Goal: Task Accomplishment & Management: Manage account settings

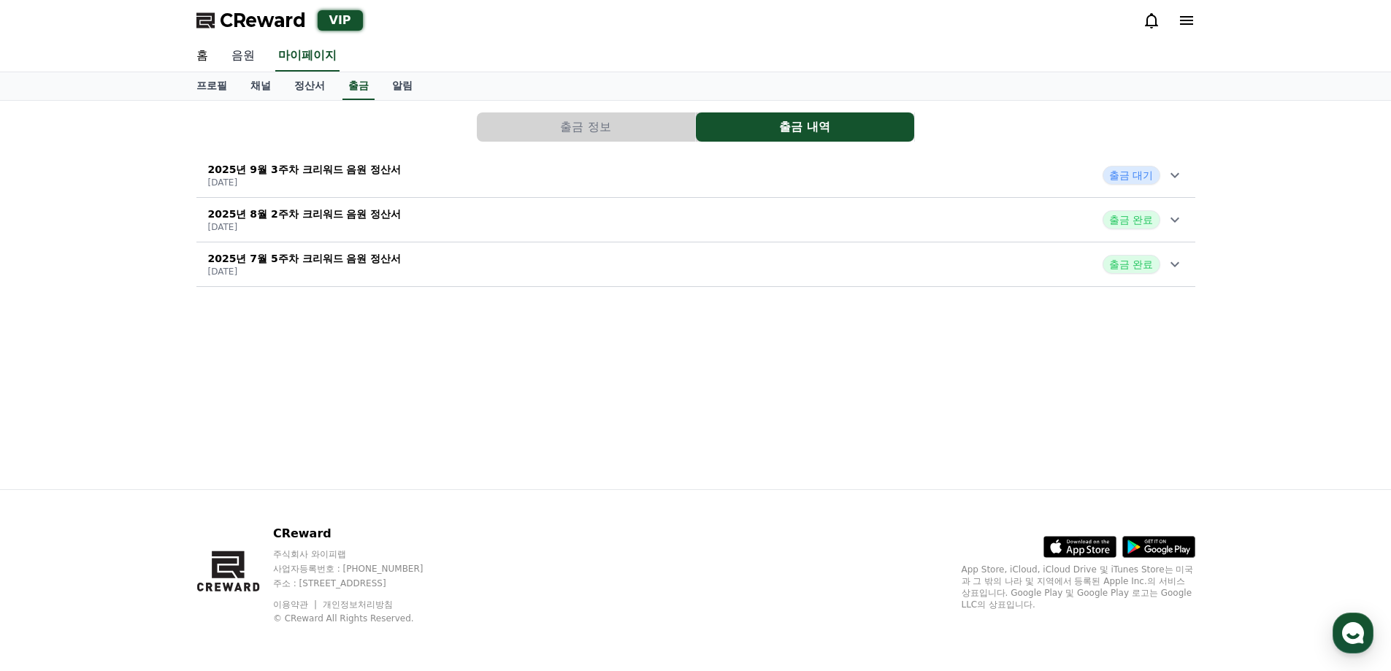
click at [249, 55] on link "음원" at bounding box center [243, 56] width 47 height 31
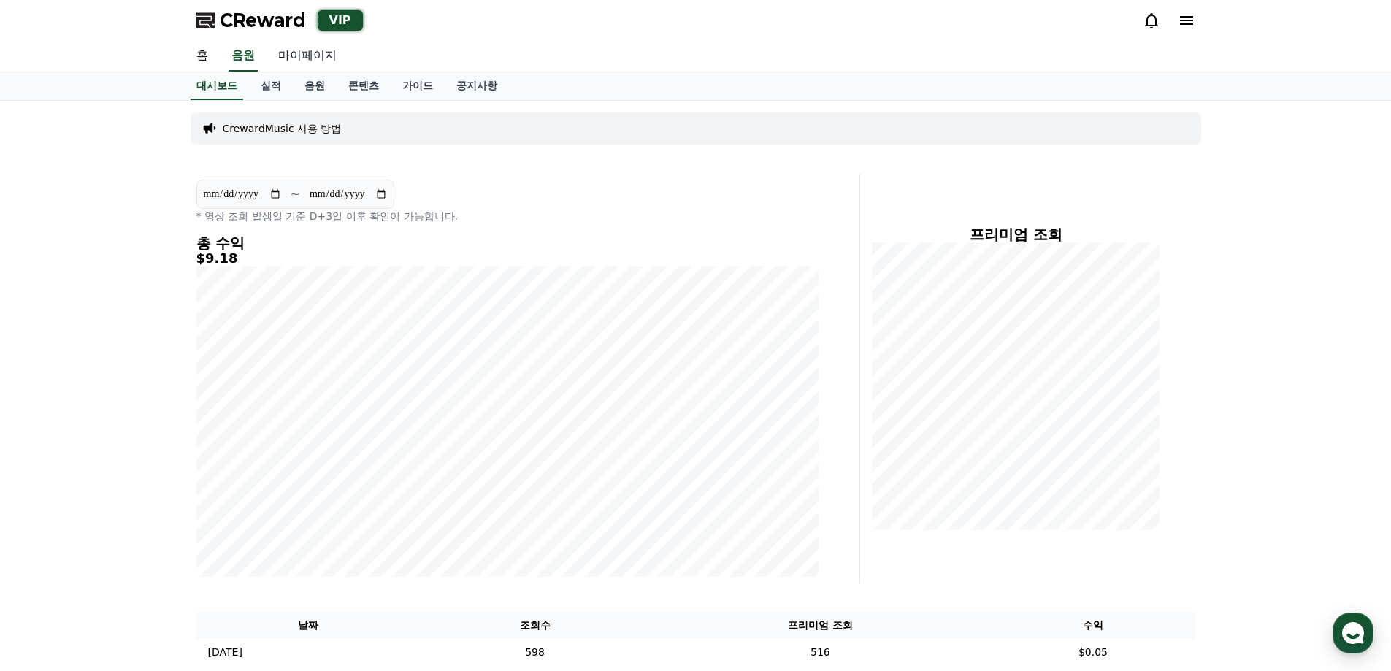
click at [299, 56] on link "마이페이지" at bounding box center [308, 56] width 82 height 31
select select "**********"
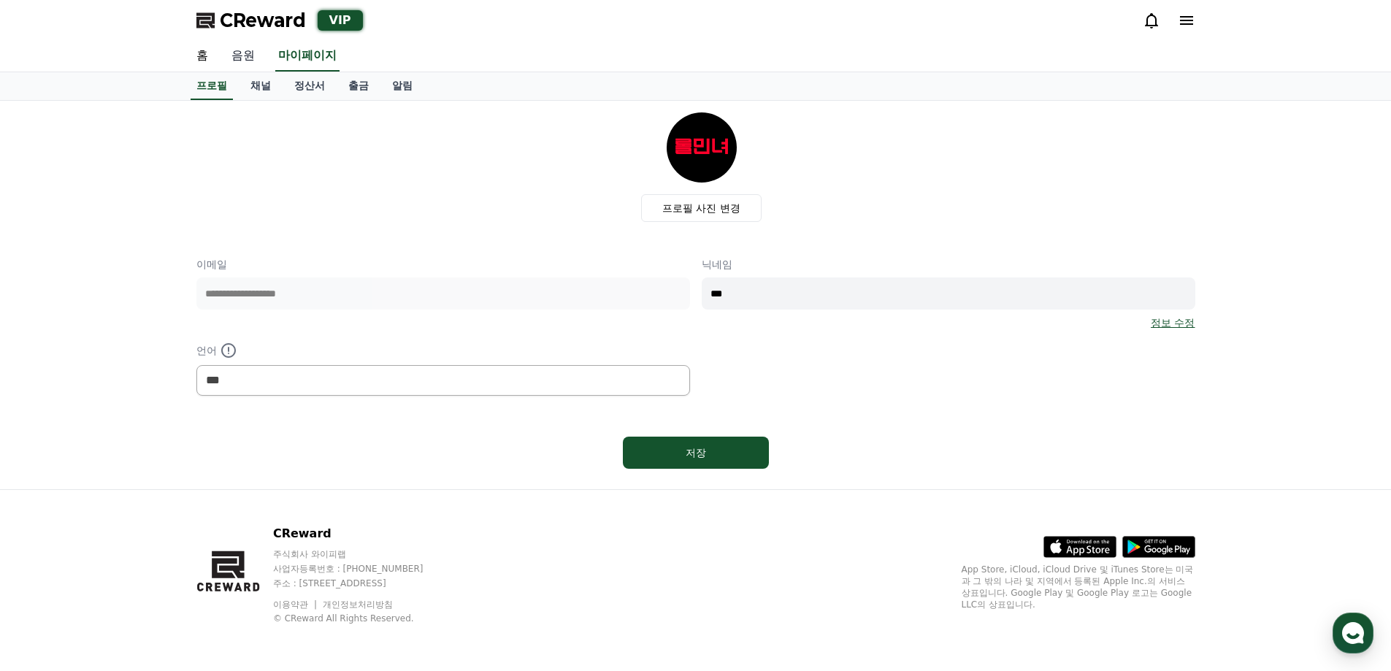
click at [240, 61] on link "음원" at bounding box center [243, 56] width 47 height 31
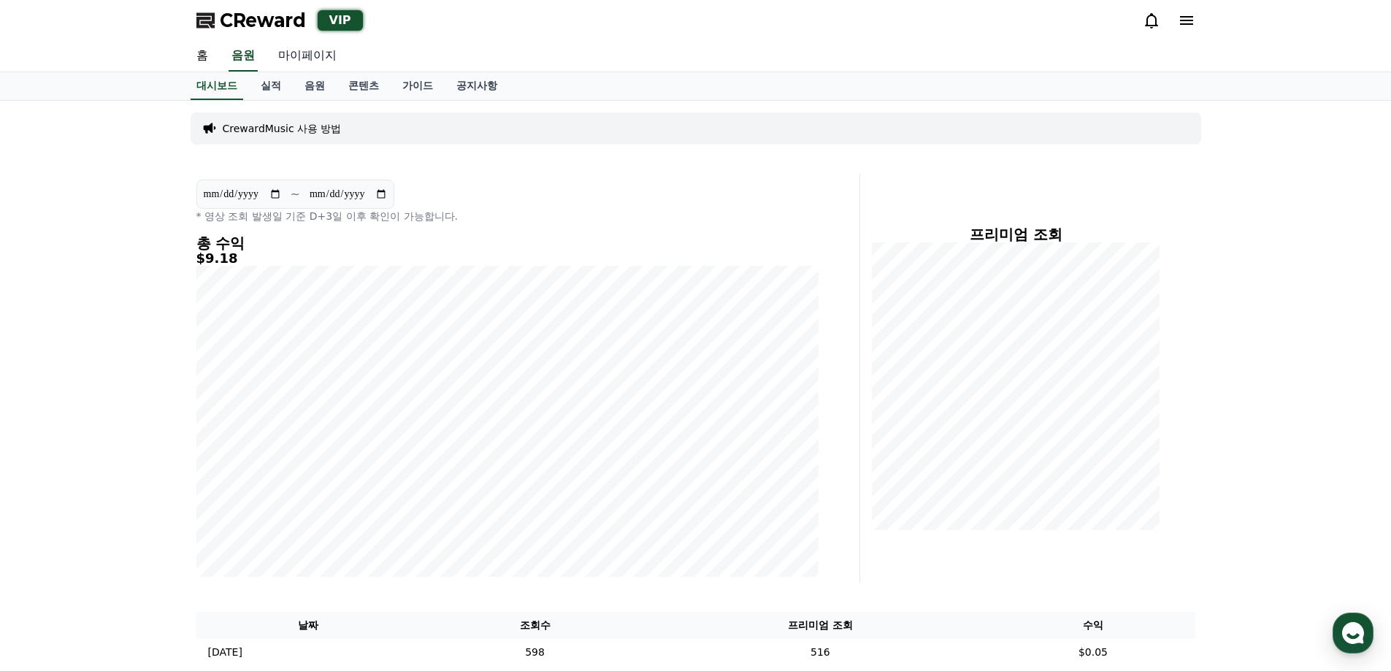
click at [315, 55] on link "마이페이지" at bounding box center [308, 56] width 82 height 31
select select "**********"
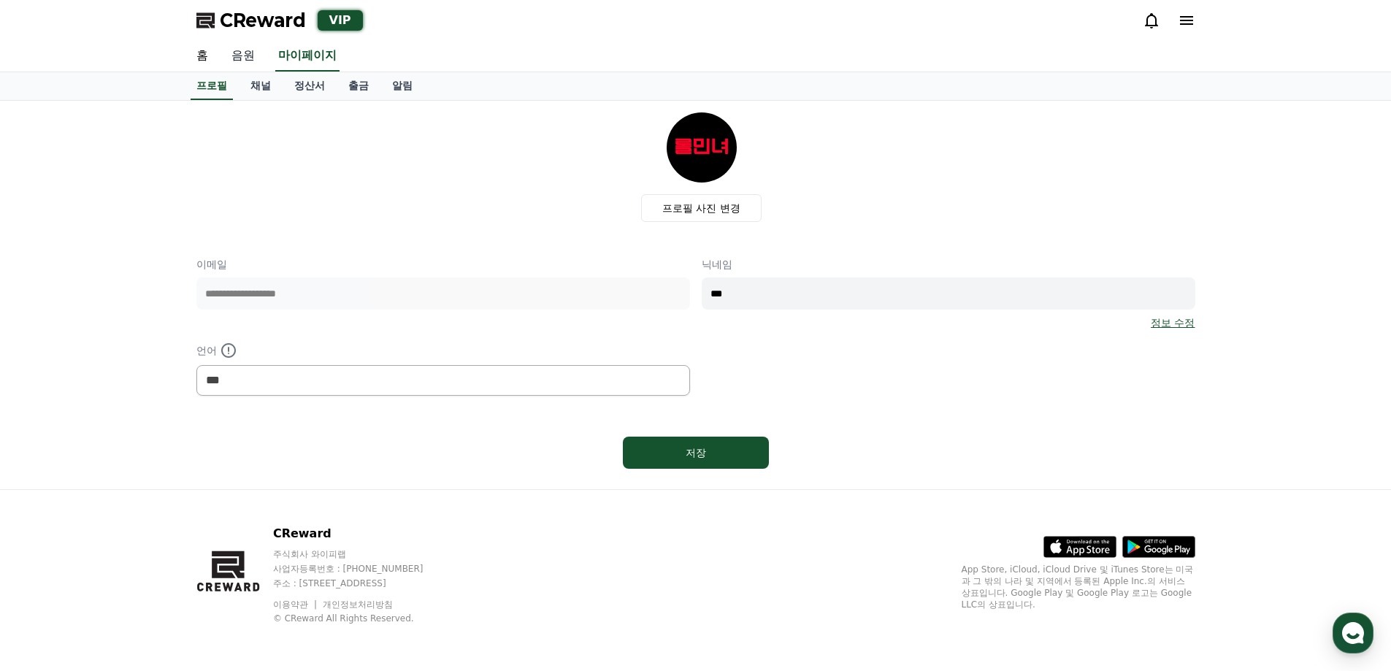
click at [231, 44] on link "음원" at bounding box center [243, 56] width 47 height 31
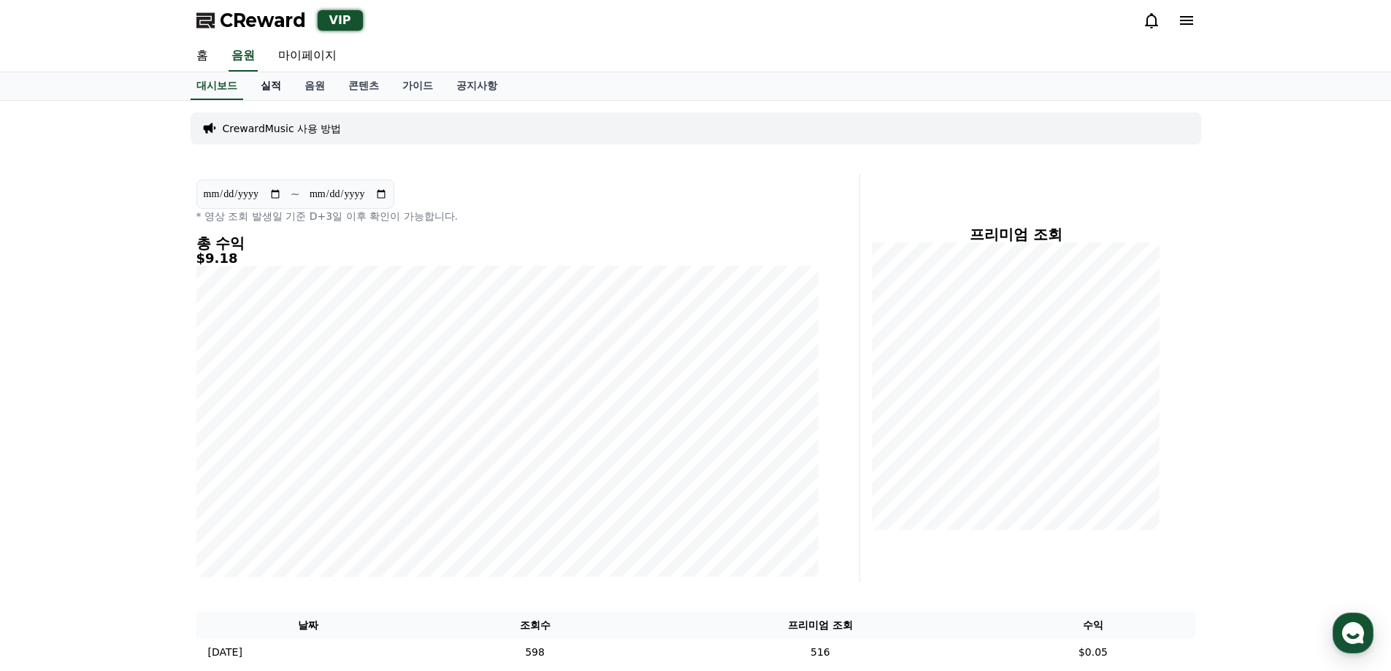
click at [259, 77] on link "실적" at bounding box center [271, 86] width 44 height 28
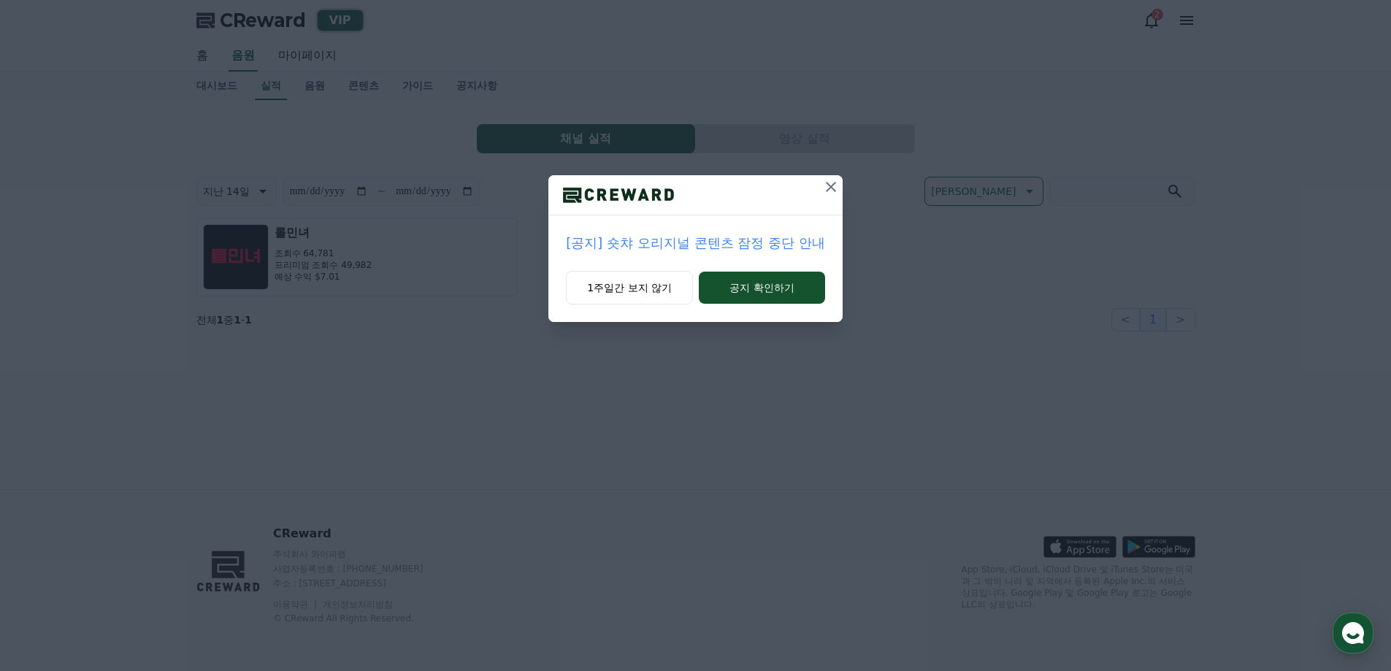
click at [830, 187] on icon at bounding box center [831, 187] width 10 height 10
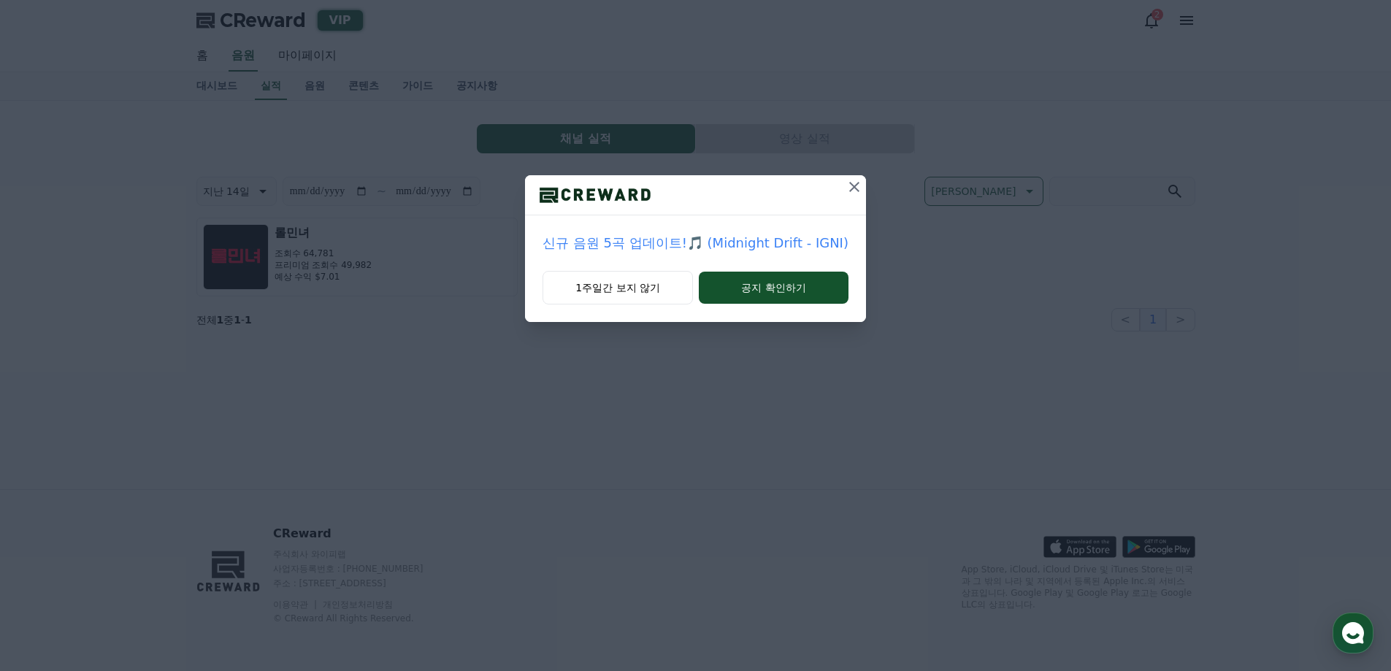
click at [854, 186] on icon at bounding box center [855, 187] width 18 height 18
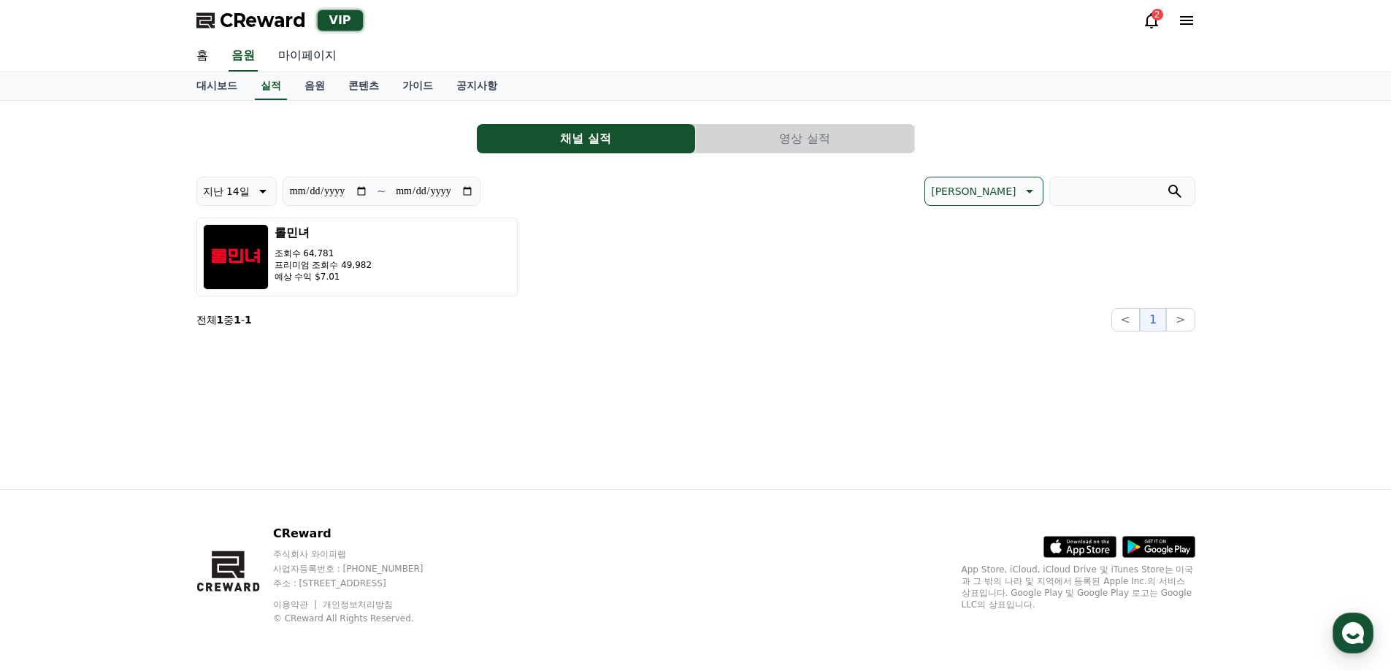
click at [328, 58] on link "마이페이지" at bounding box center [308, 56] width 82 height 31
select select "**********"
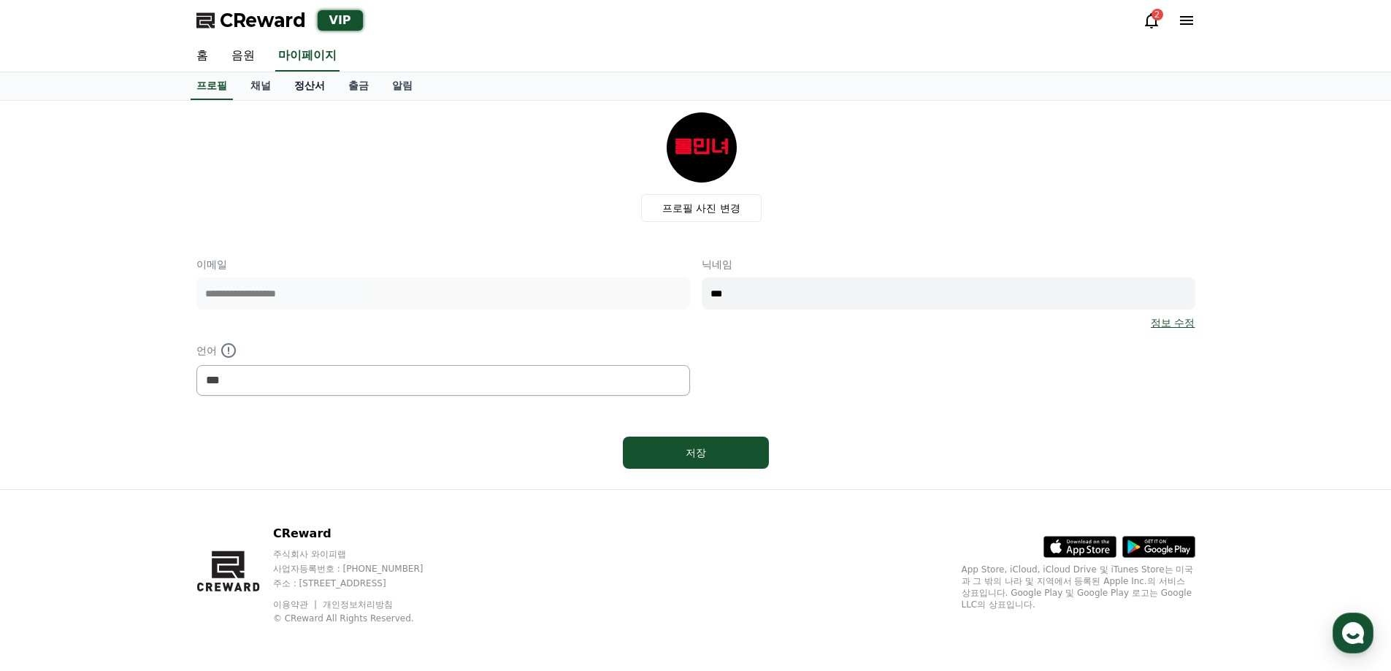
click at [318, 86] on link "정산서" at bounding box center [310, 86] width 54 height 28
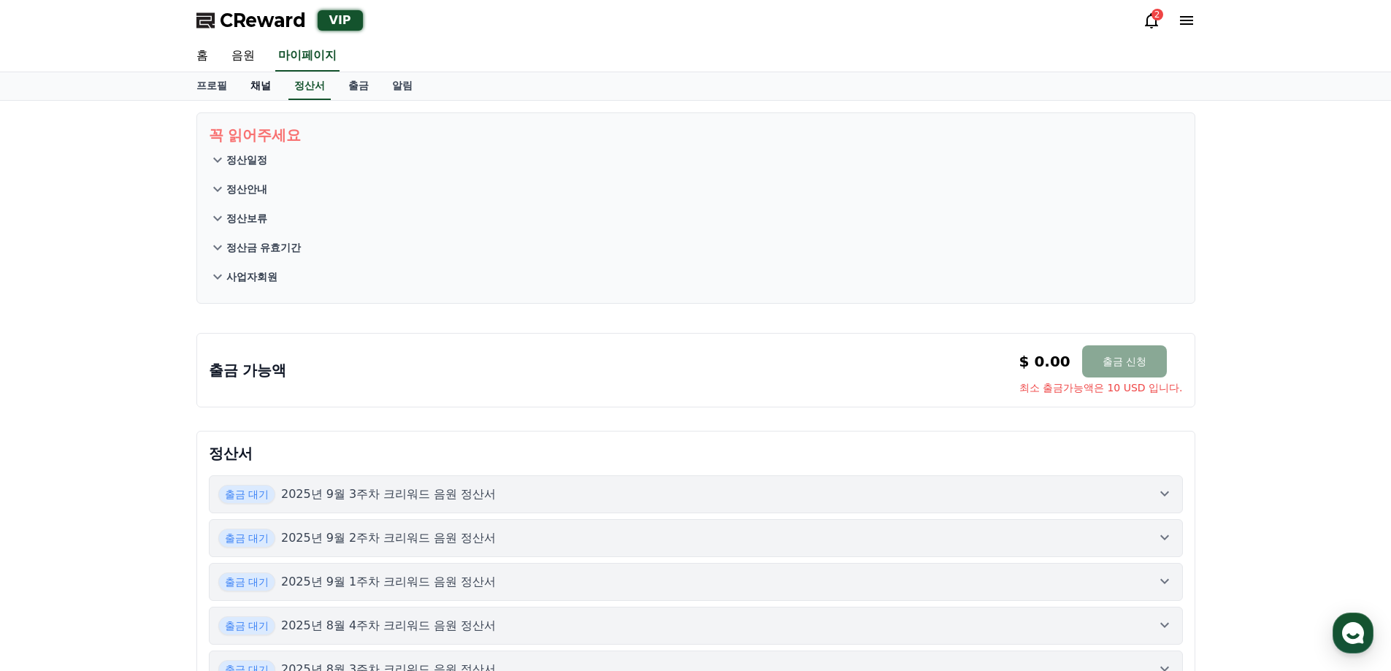
click at [257, 88] on link "채널" at bounding box center [261, 86] width 44 height 28
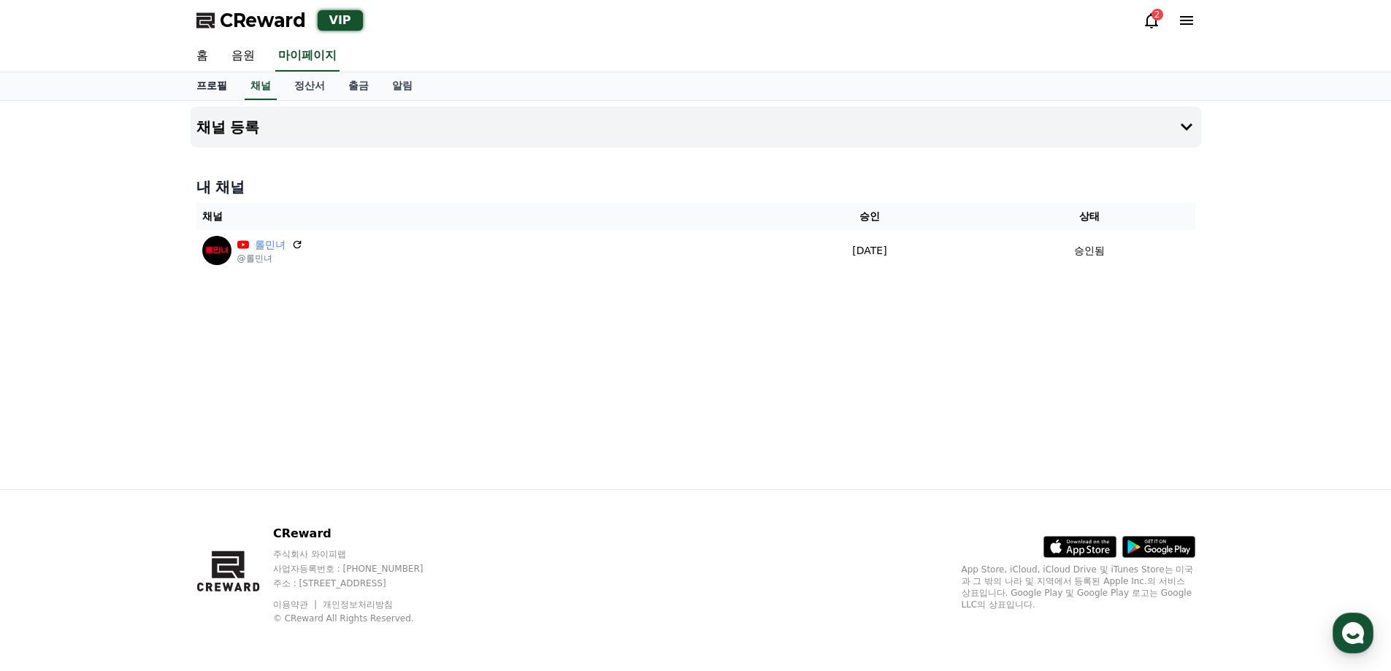
click at [194, 85] on link "프로필" at bounding box center [212, 86] width 54 height 28
select select "**********"
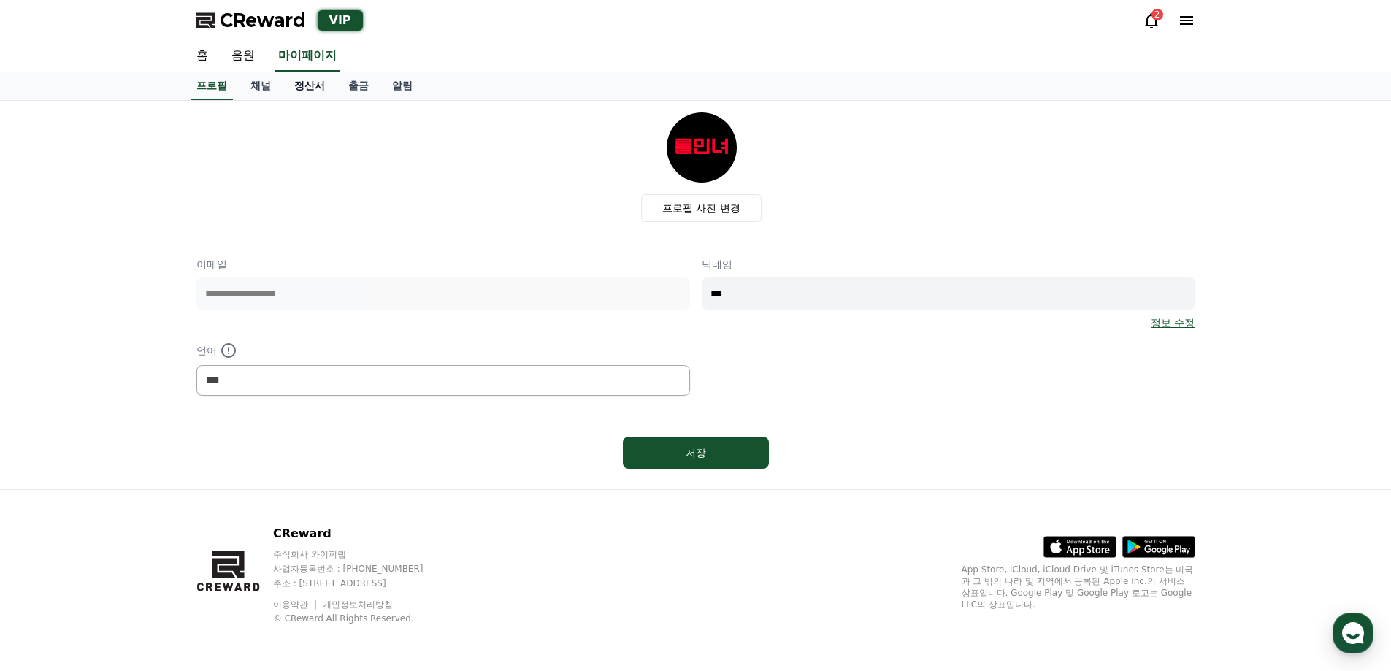
click at [289, 81] on link "정산서" at bounding box center [310, 86] width 54 height 28
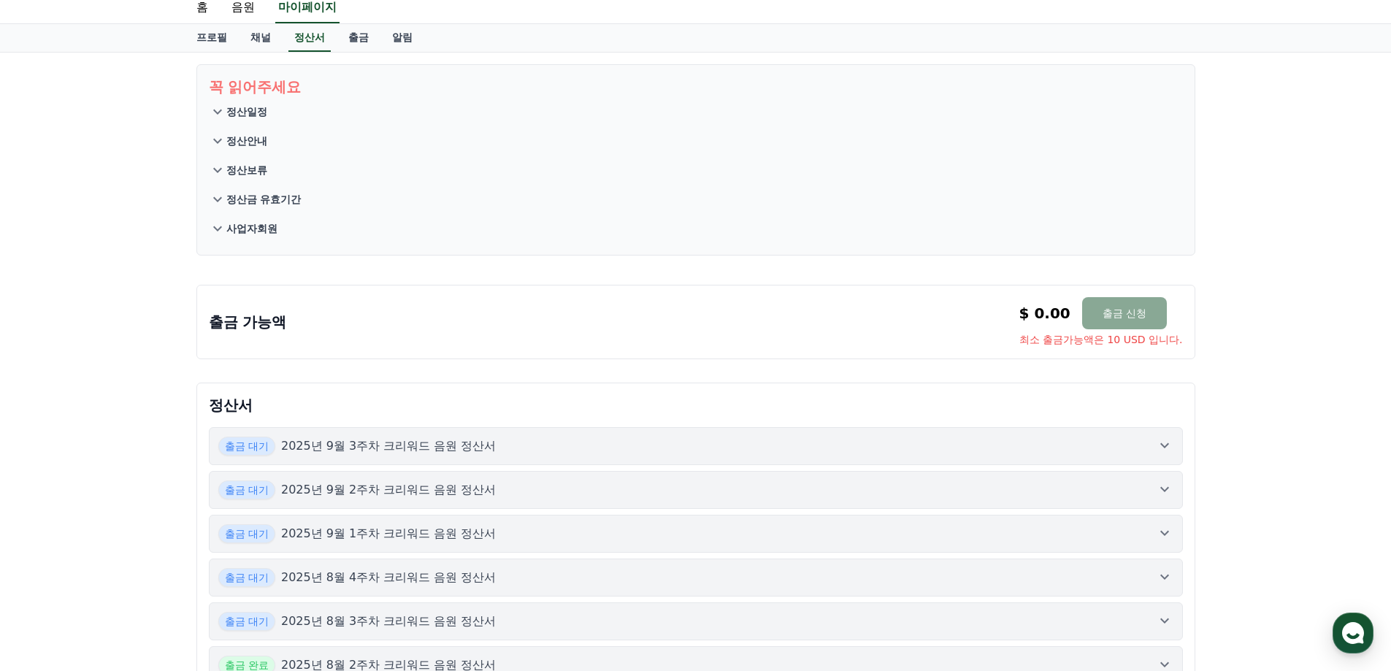
scroll to position [73, 0]
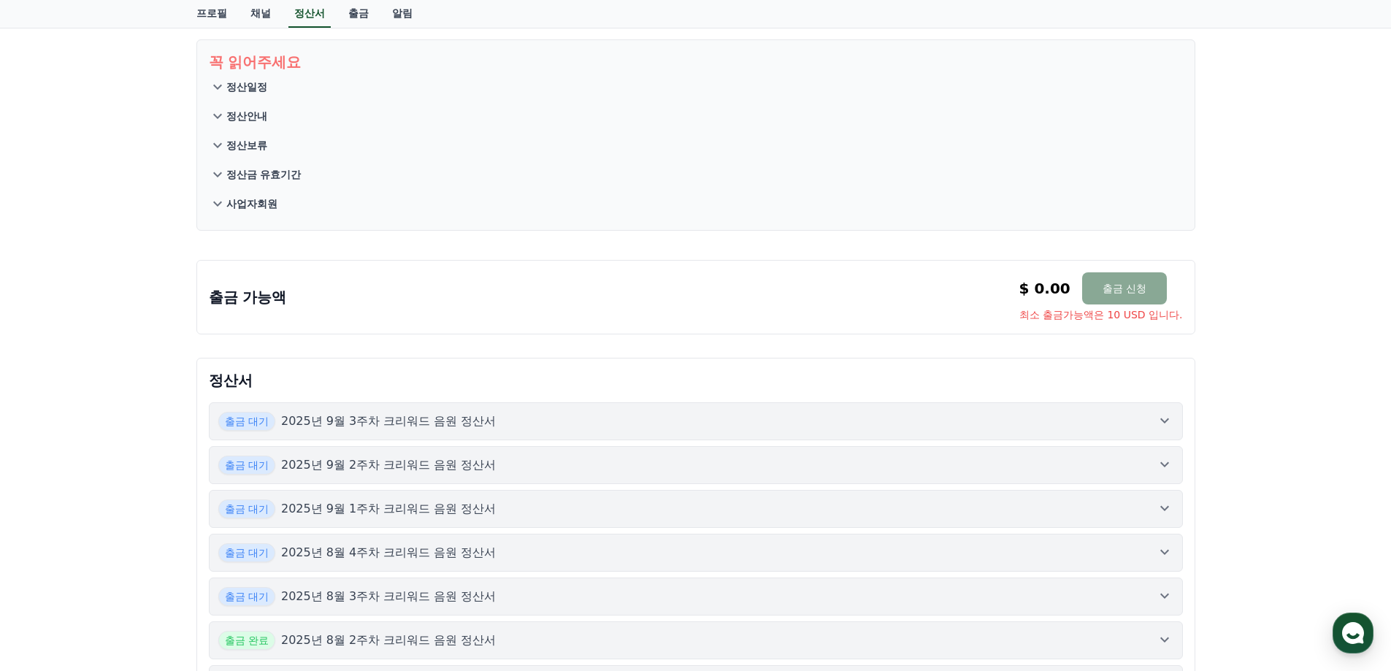
click at [543, 418] on div "출금 대기 2025년 9월 3주차 크리워드 음원 정산서" at bounding box center [695, 421] width 955 height 19
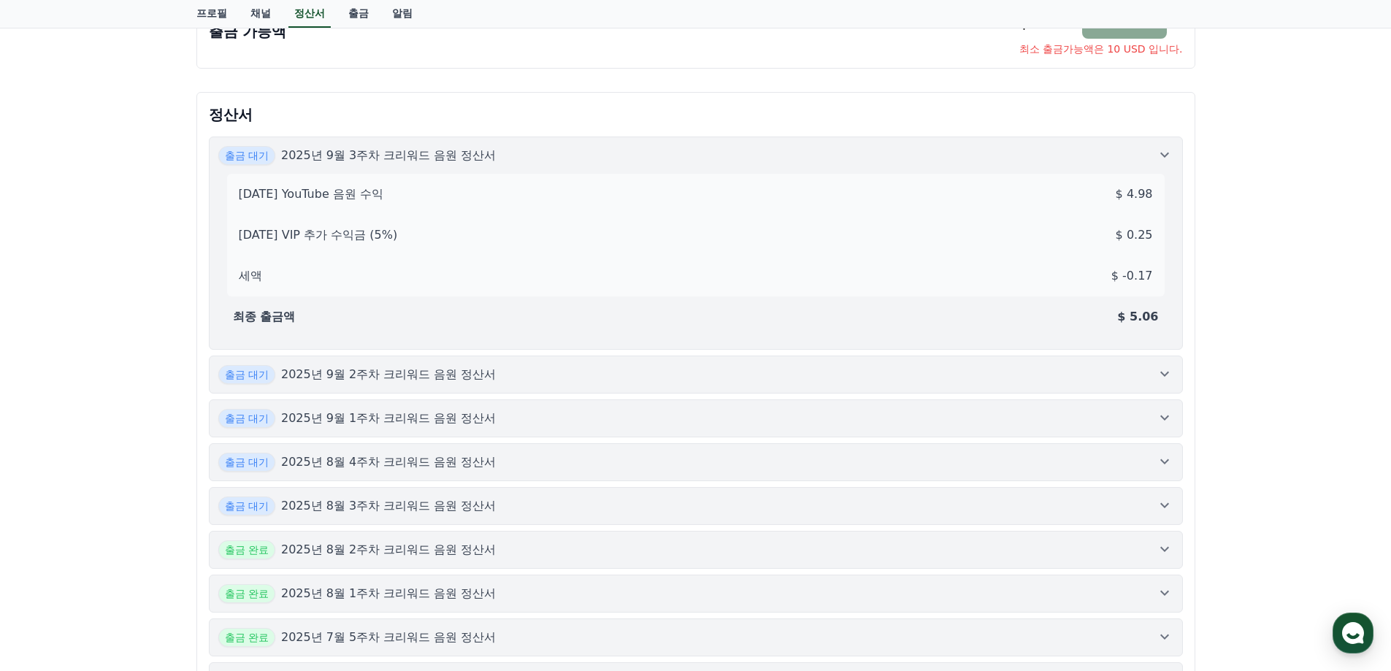
scroll to position [365, 0]
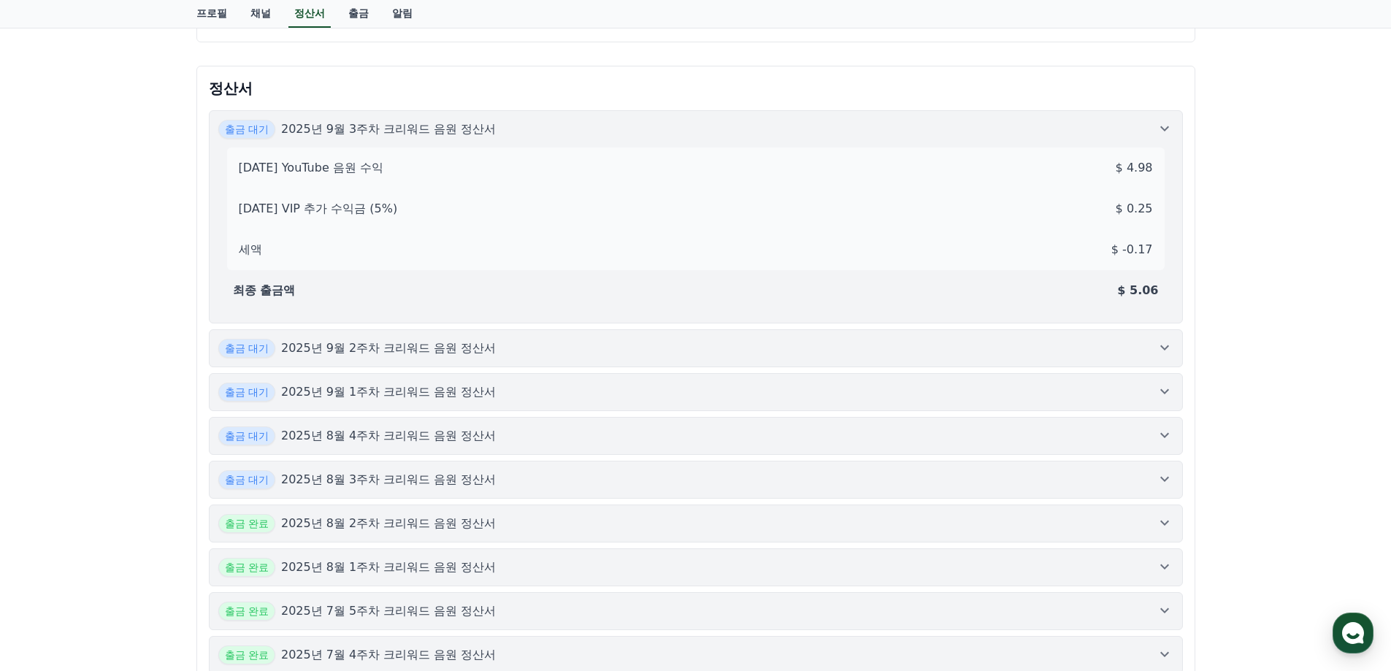
click at [530, 353] on div "출금 대기 2025년 9월 2주차 크리워드 음원 정산서" at bounding box center [695, 348] width 955 height 19
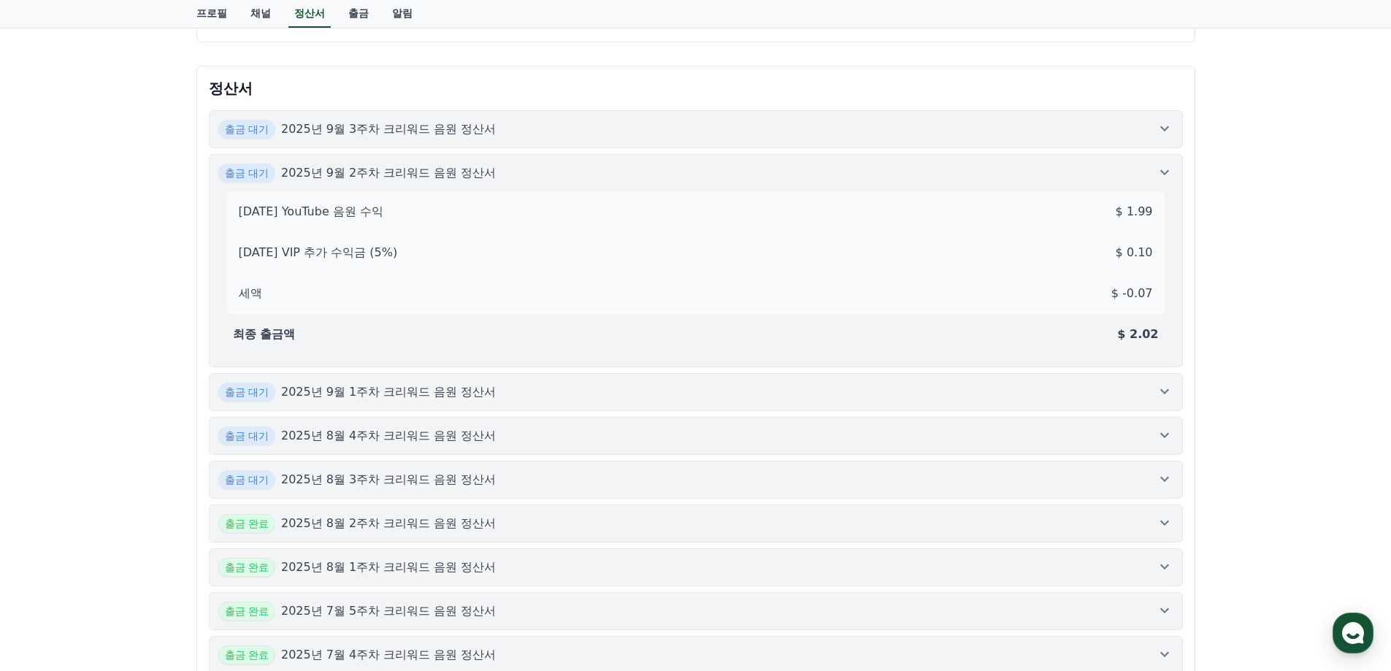
click at [616, 171] on div "출금 대기 2025년 9월 2주차 크리워드 음원 정산서" at bounding box center [695, 173] width 955 height 19
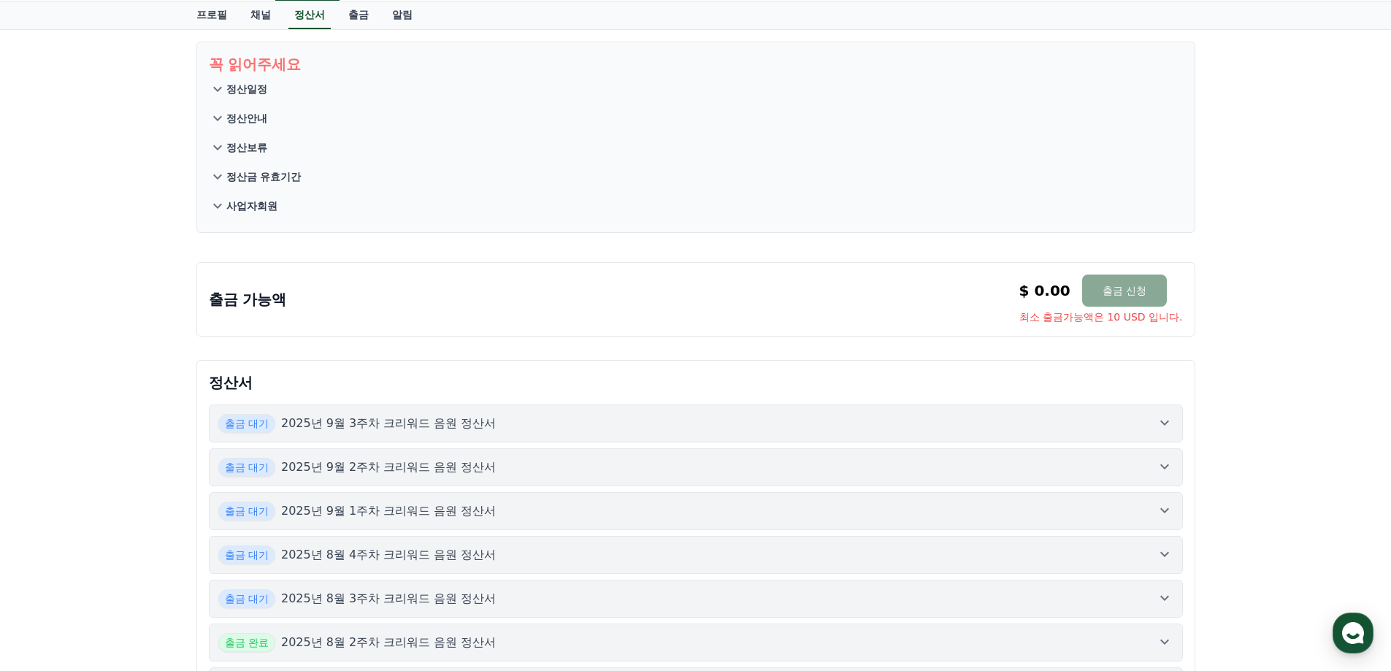
scroll to position [0, 0]
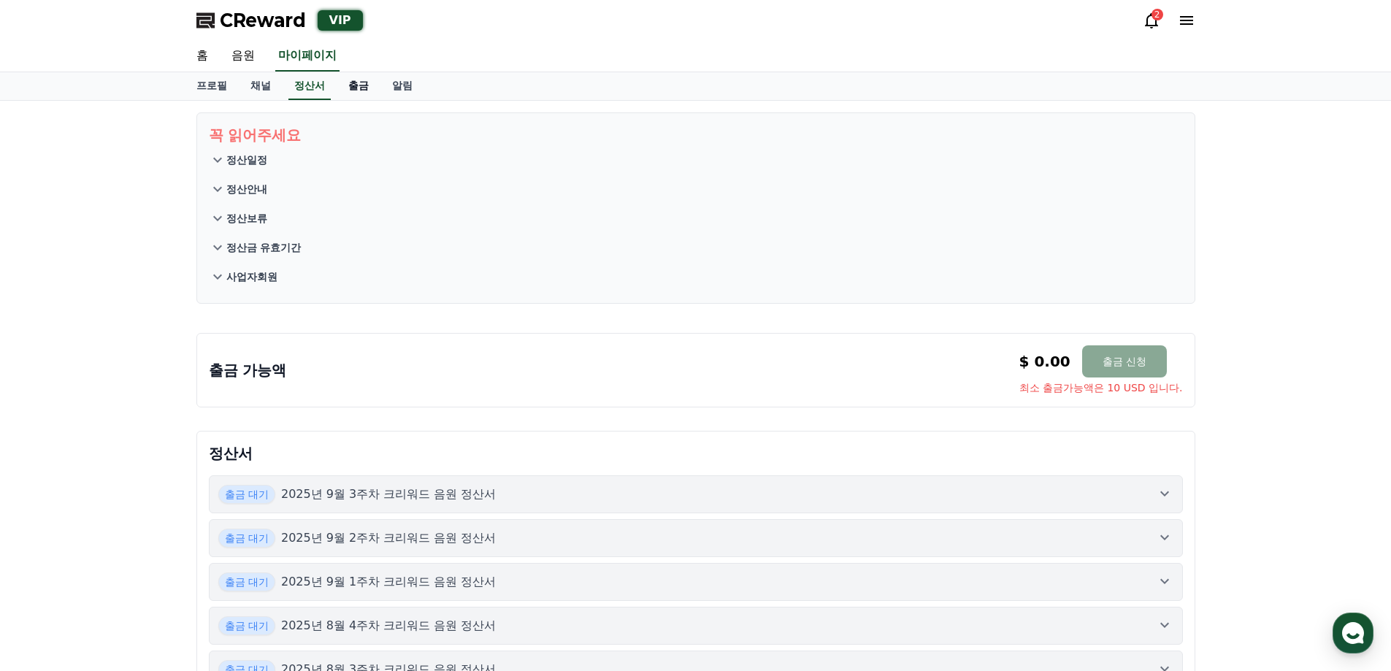
click at [354, 88] on link "출금" at bounding box center [359, 86] width 44 height 28
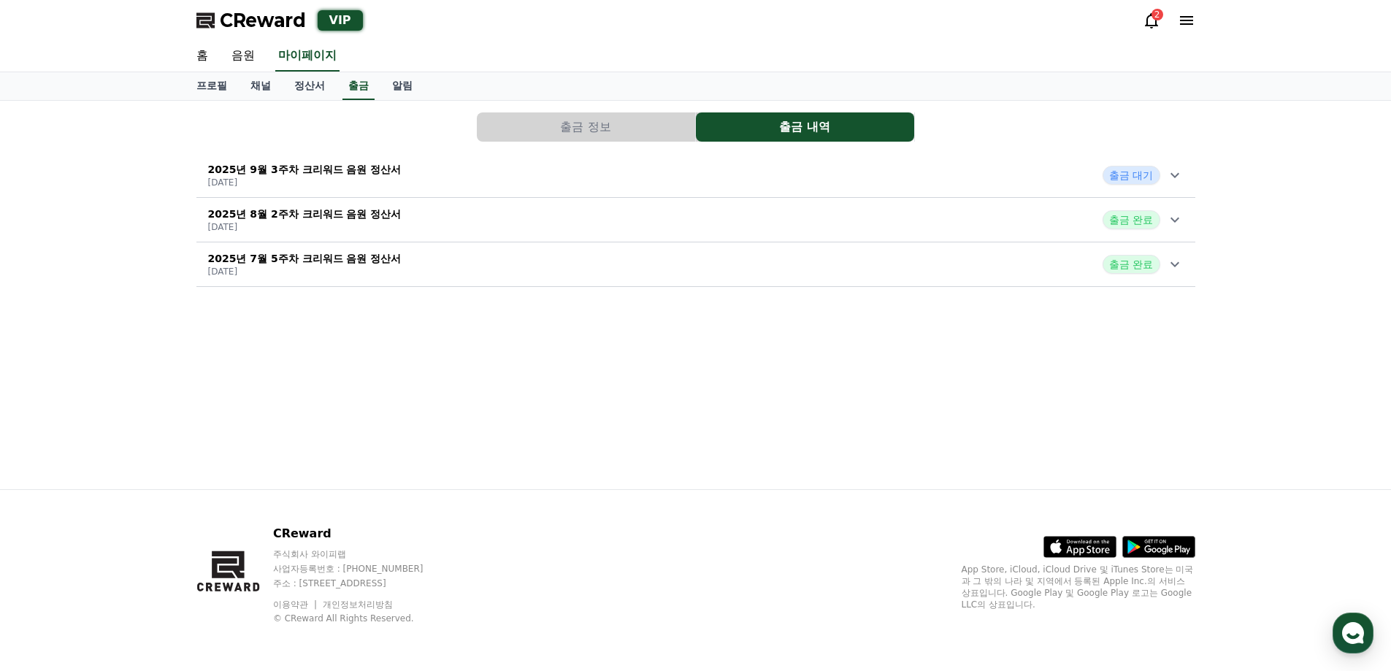
click at [1143, 174] on span "출금 대기" at bounding box center [1131, 175] width 57 height 19
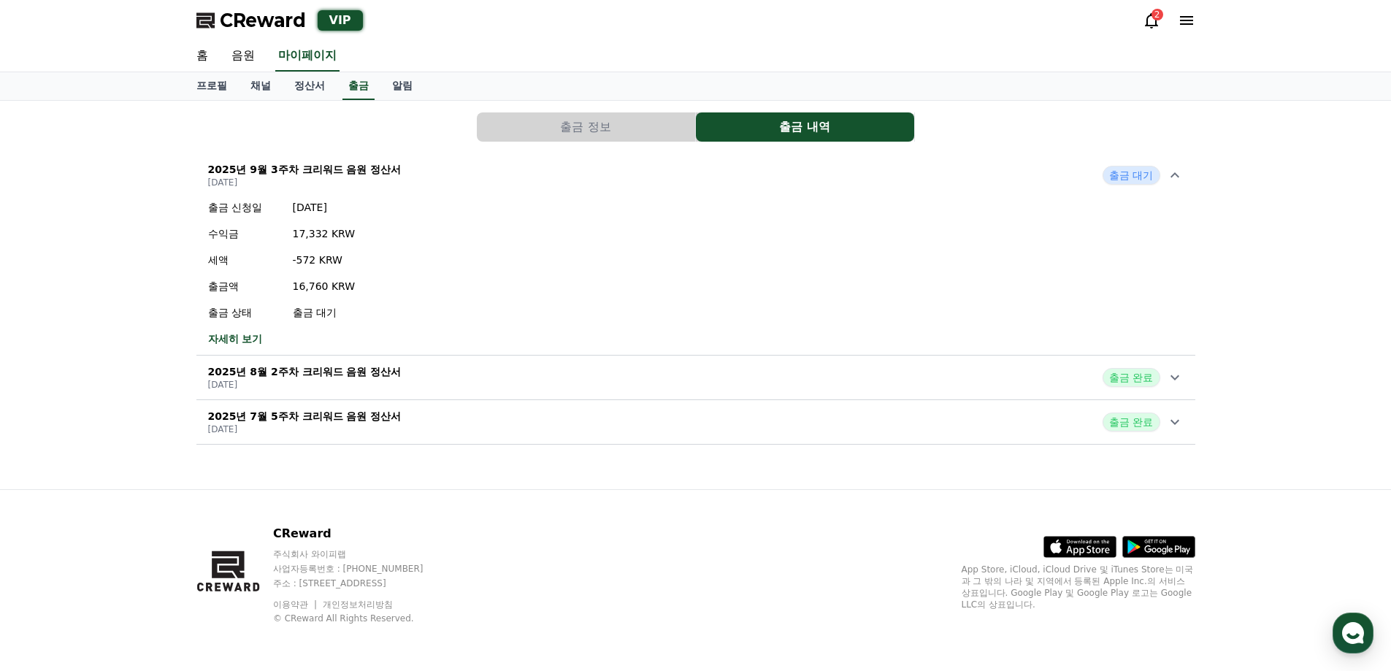
click at [1143, 23] on icon at bounding box center [1152, 21] width 18 height 18
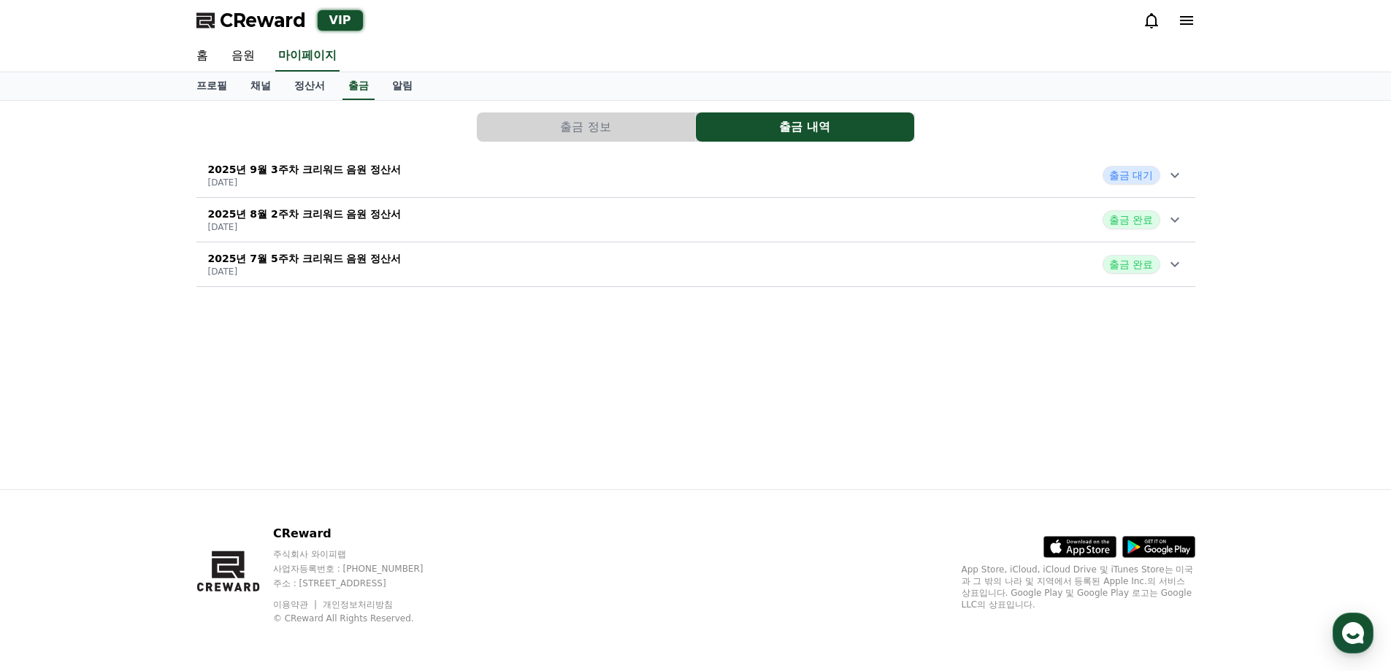
click at [1176, 172] on icon at bounding box center [1175, 175] width 18 height 18
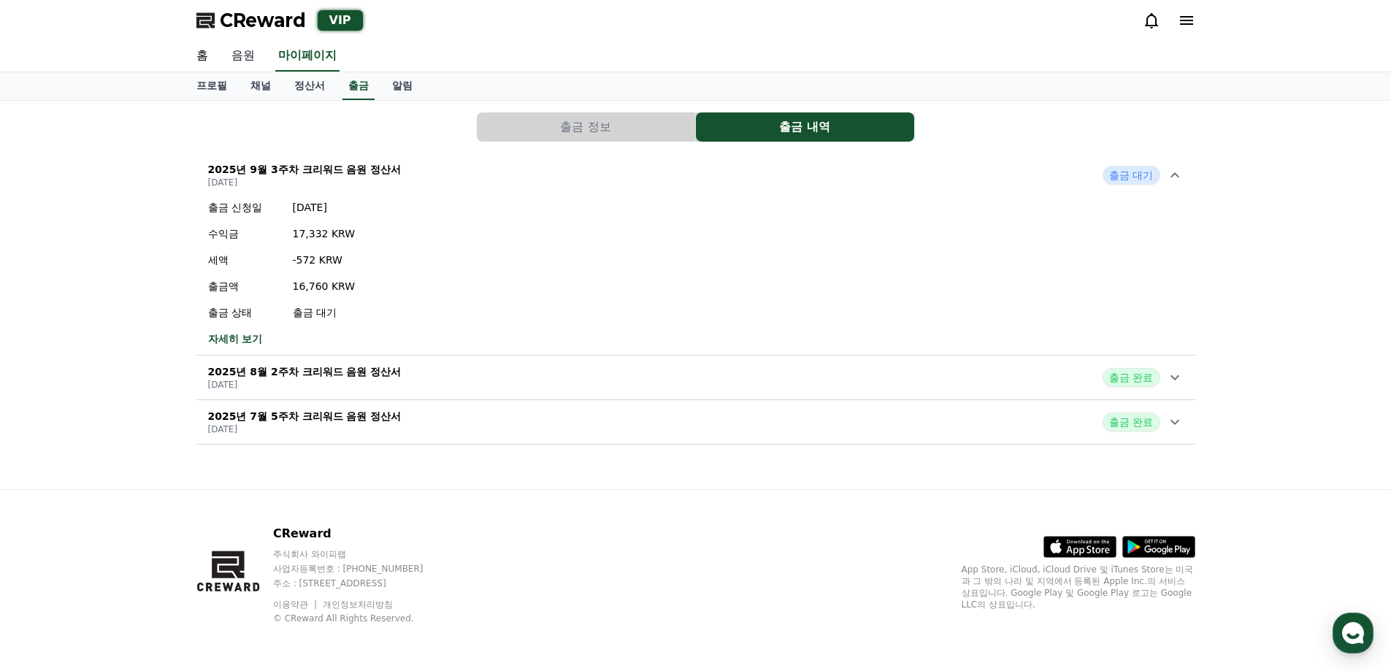
click at [247, 64] on link "음원" at bounding box center [243, 56] width 47 height 31
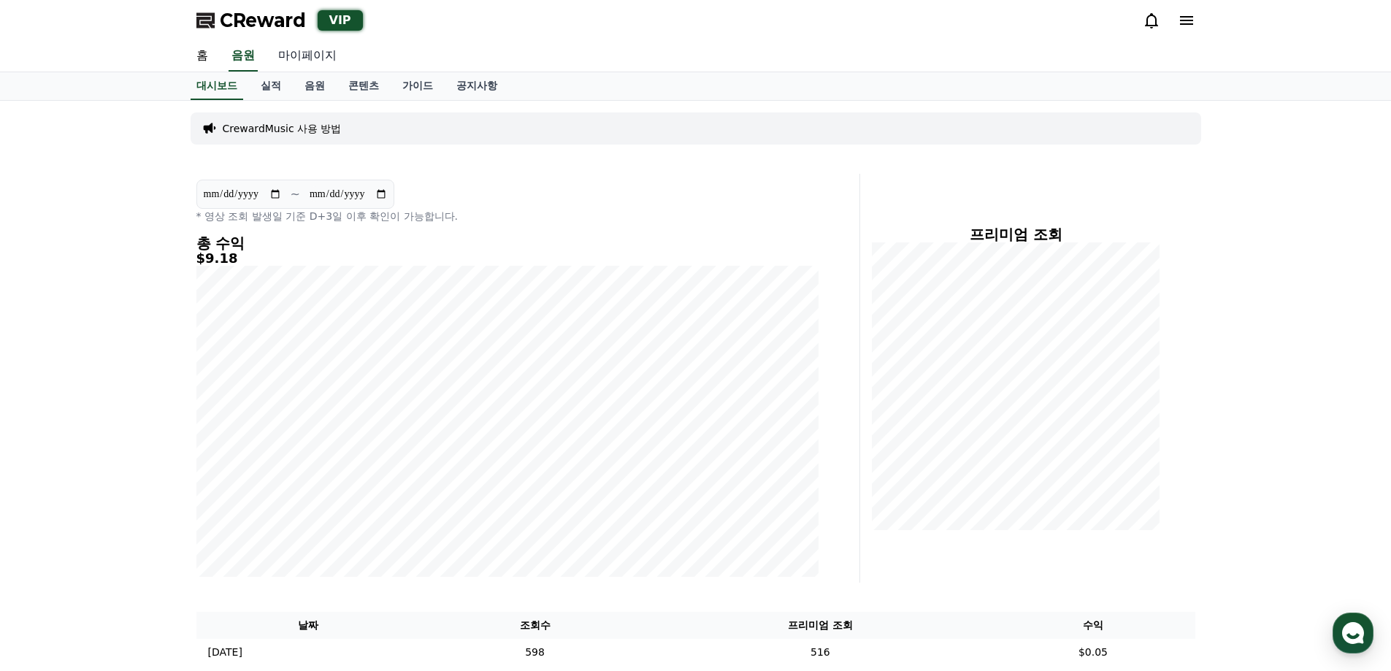
click at [309, 58] on link "마이페이지" at bounding box center [308, 56] width 82 height 31
select select "**********"
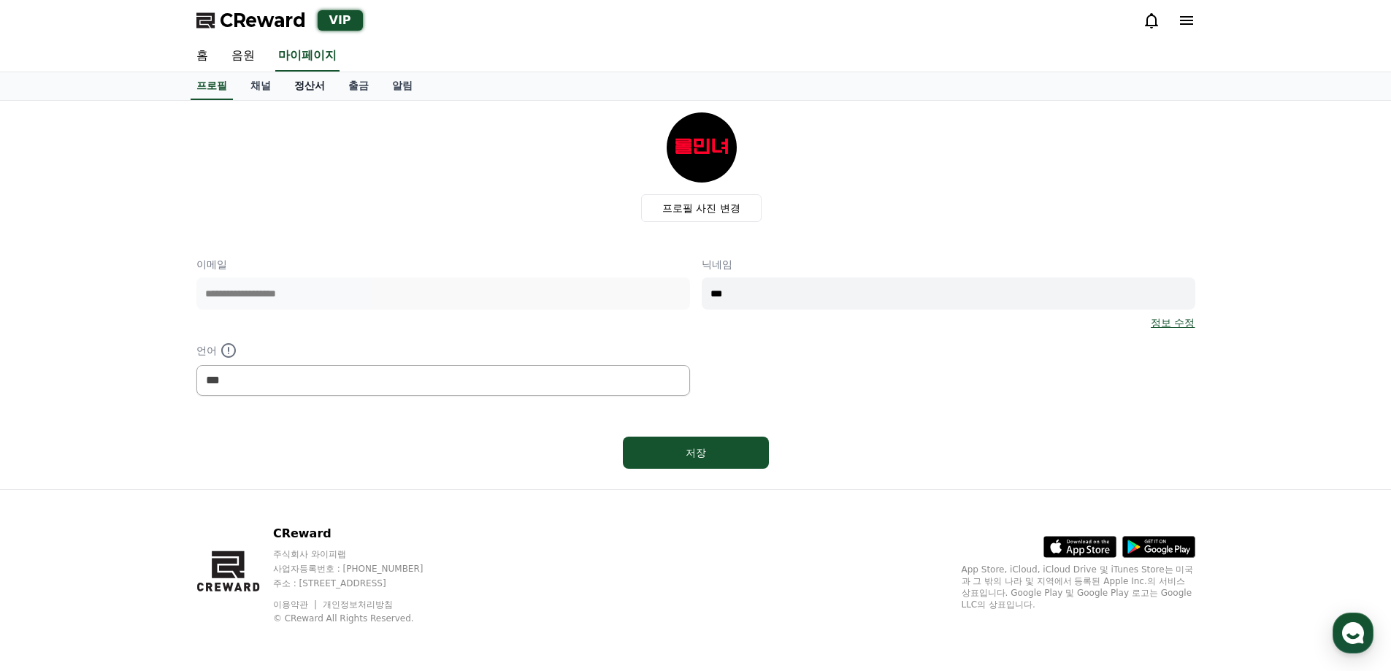
click at [287, 88] on link "정산서" at bounding box center [310, 86] width 54 height 28
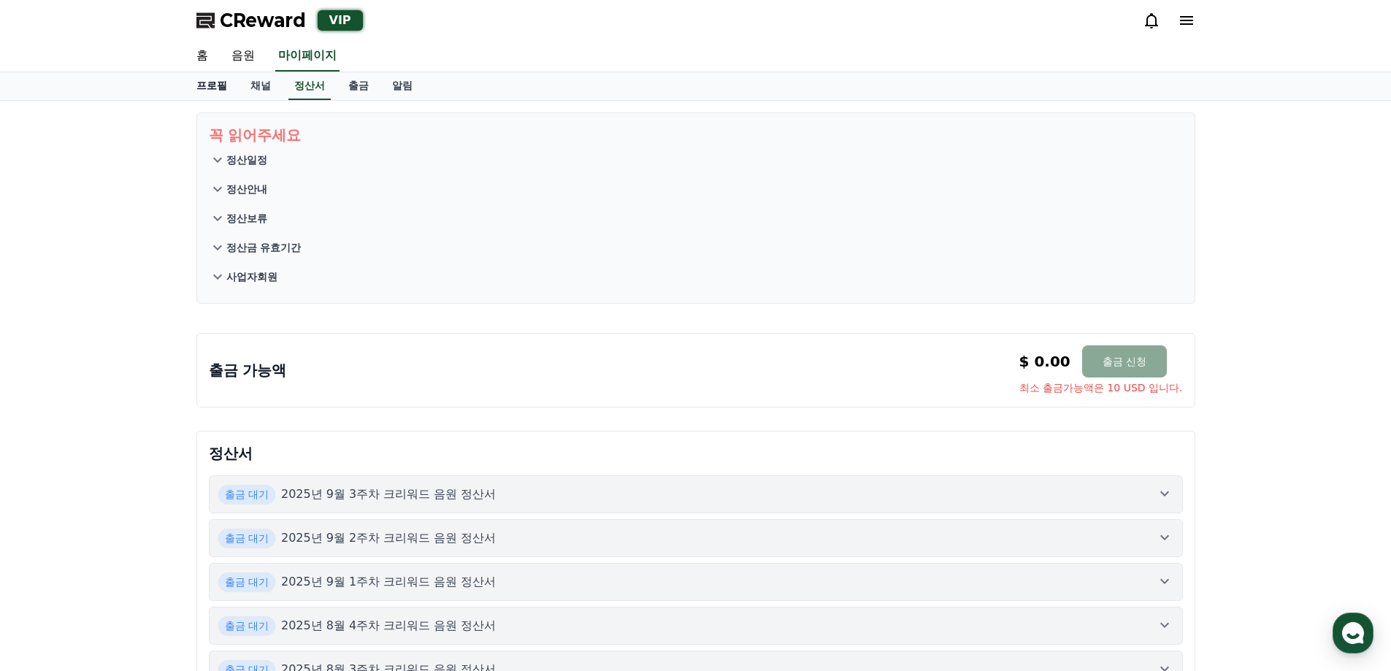
click at [212, 91] on link "프로필" at bounding box center [212, 86] width 54 height 28
select select "**********"
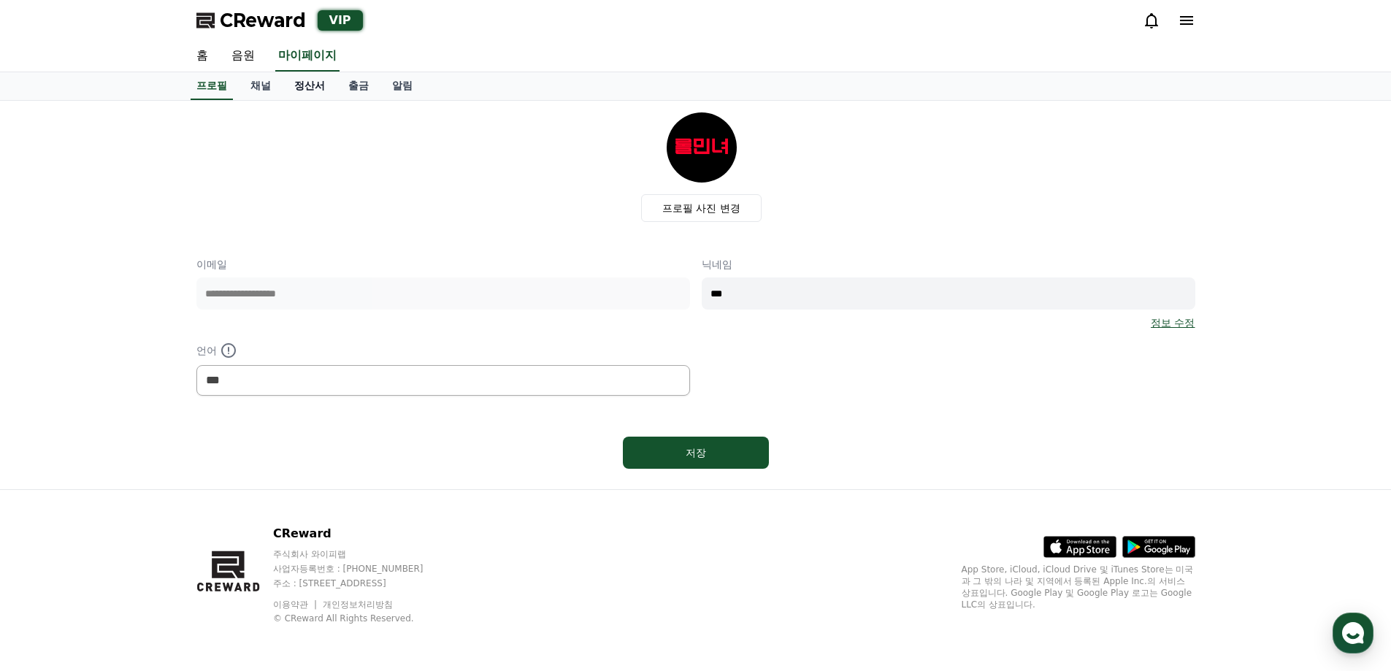
click at [283, 82] on link "정산서" at bounding box center [310, 86] width 54 height 28
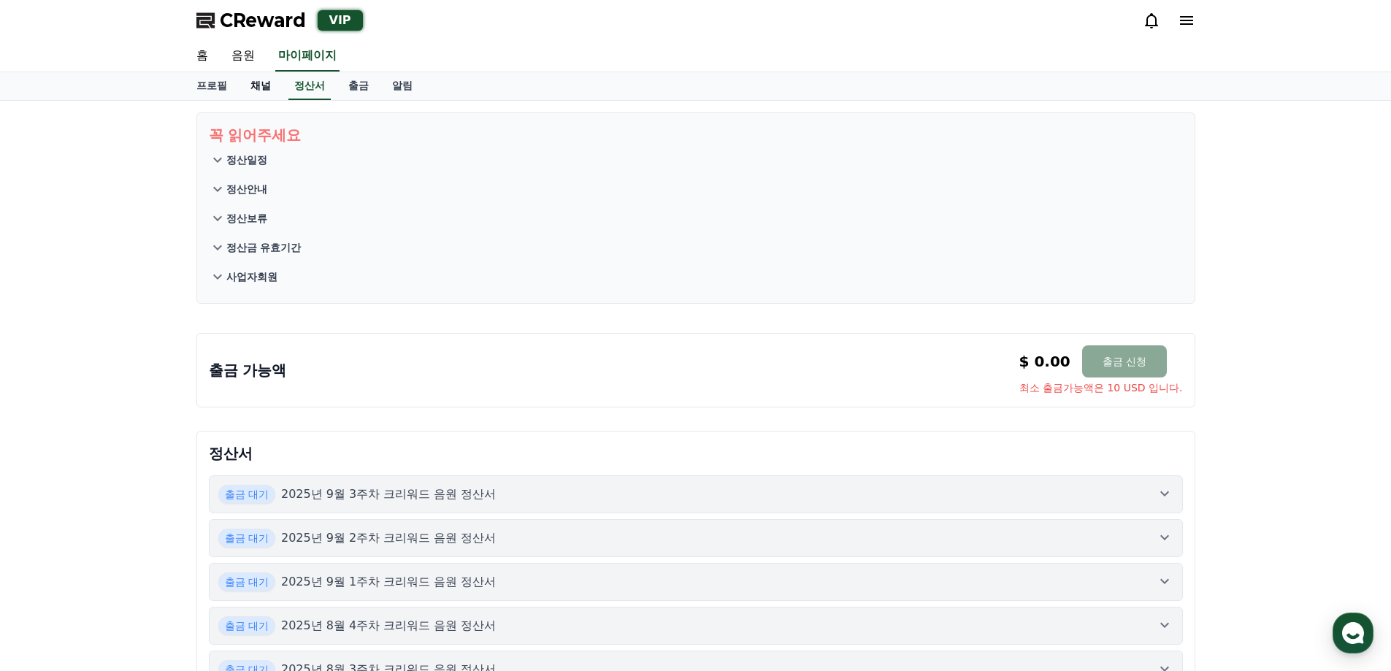
click at [258, 88] on link "채널" at bounding box center [261, 86] width 44 height 28
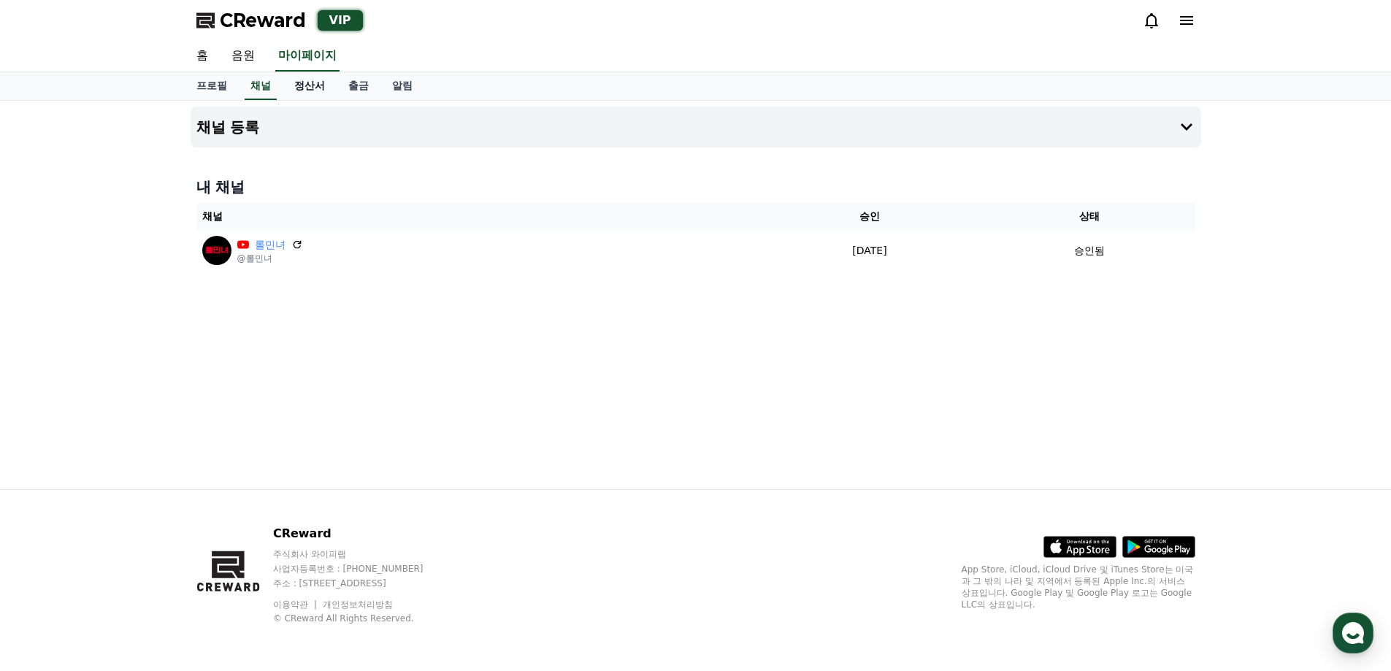
click at [296, 84] on link "정산서" at bounding box center [310, 86] width 54 height 28
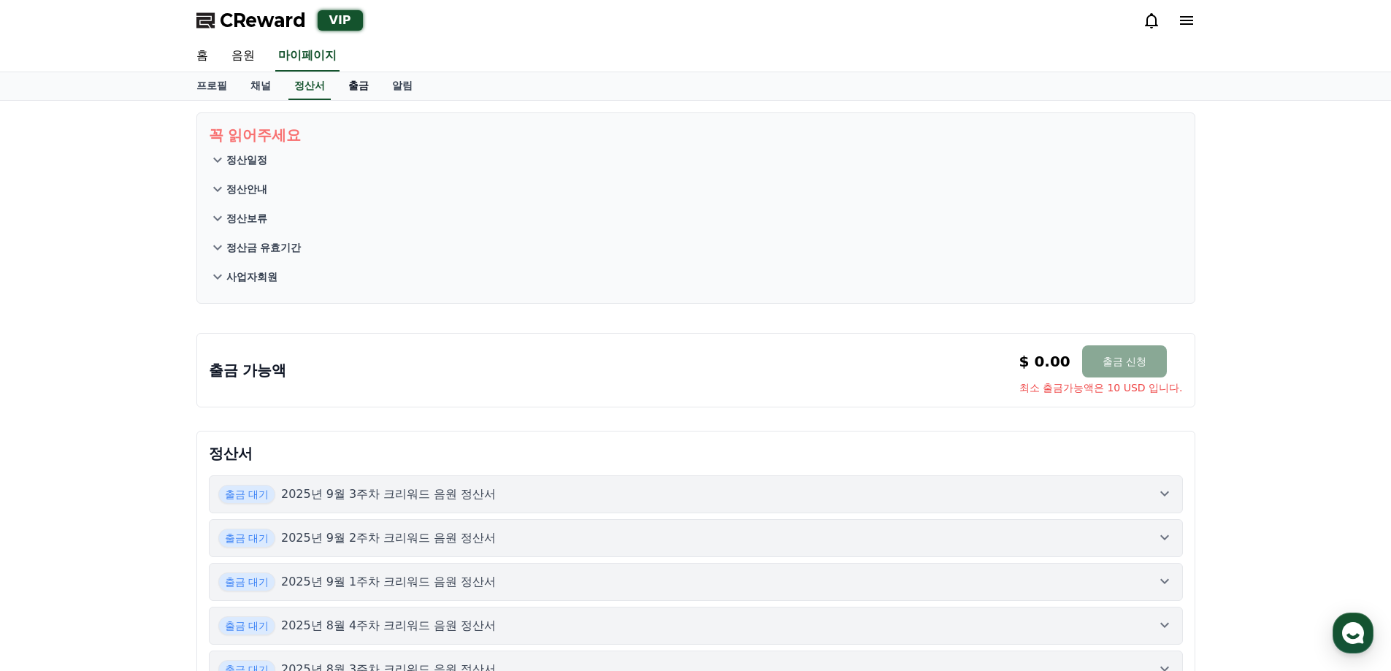
click at [360, 91] on link "출금" at bounding box center [359, 86] width 44 height 28
